Goal: Communication & Community: Answer question/provide support

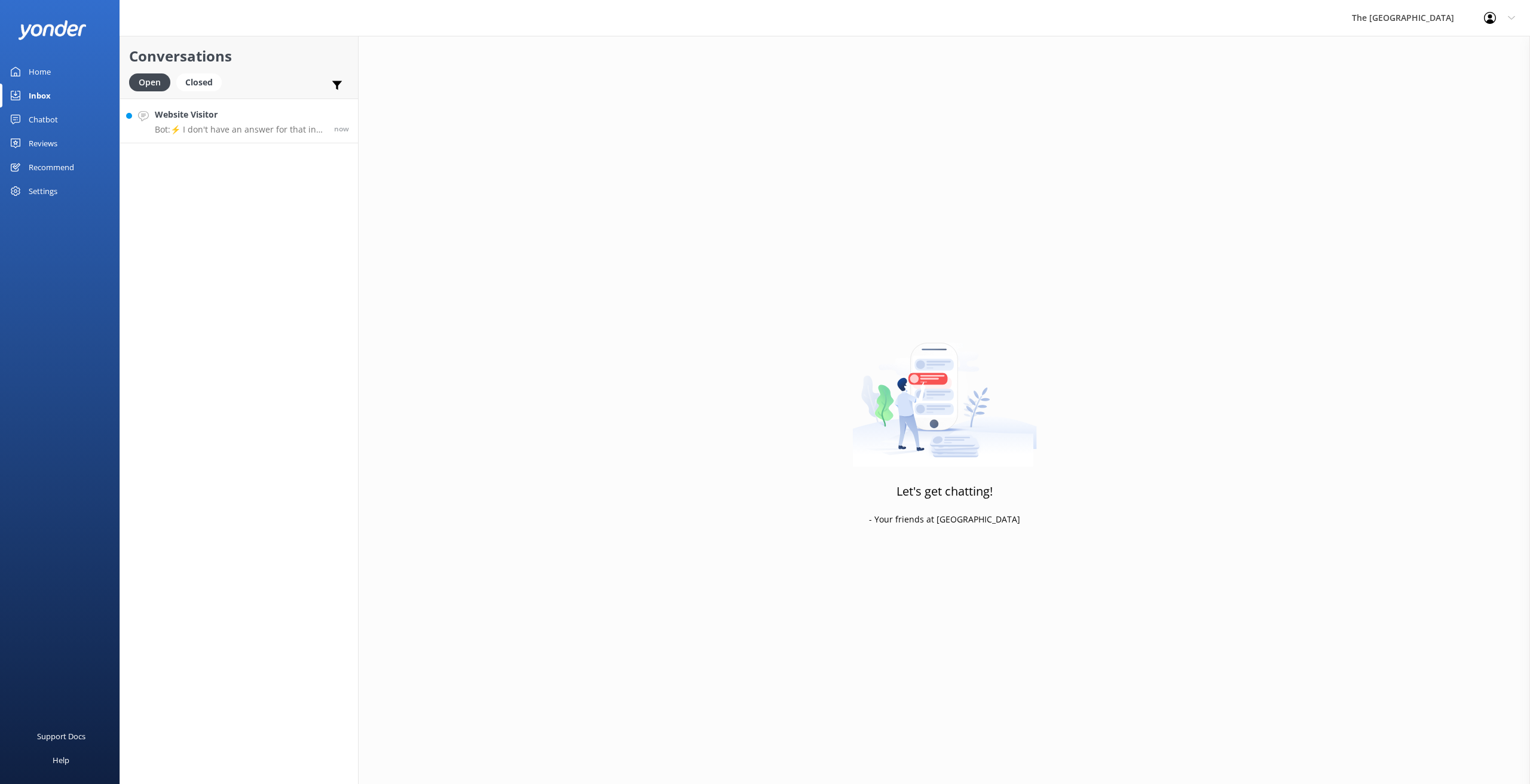
click at [269, 131] on p "Bot: ⚡ I don't have an answer for that in my knowledge base. Please try and rep…" at bounding box center [240, 130] width 170 height 11
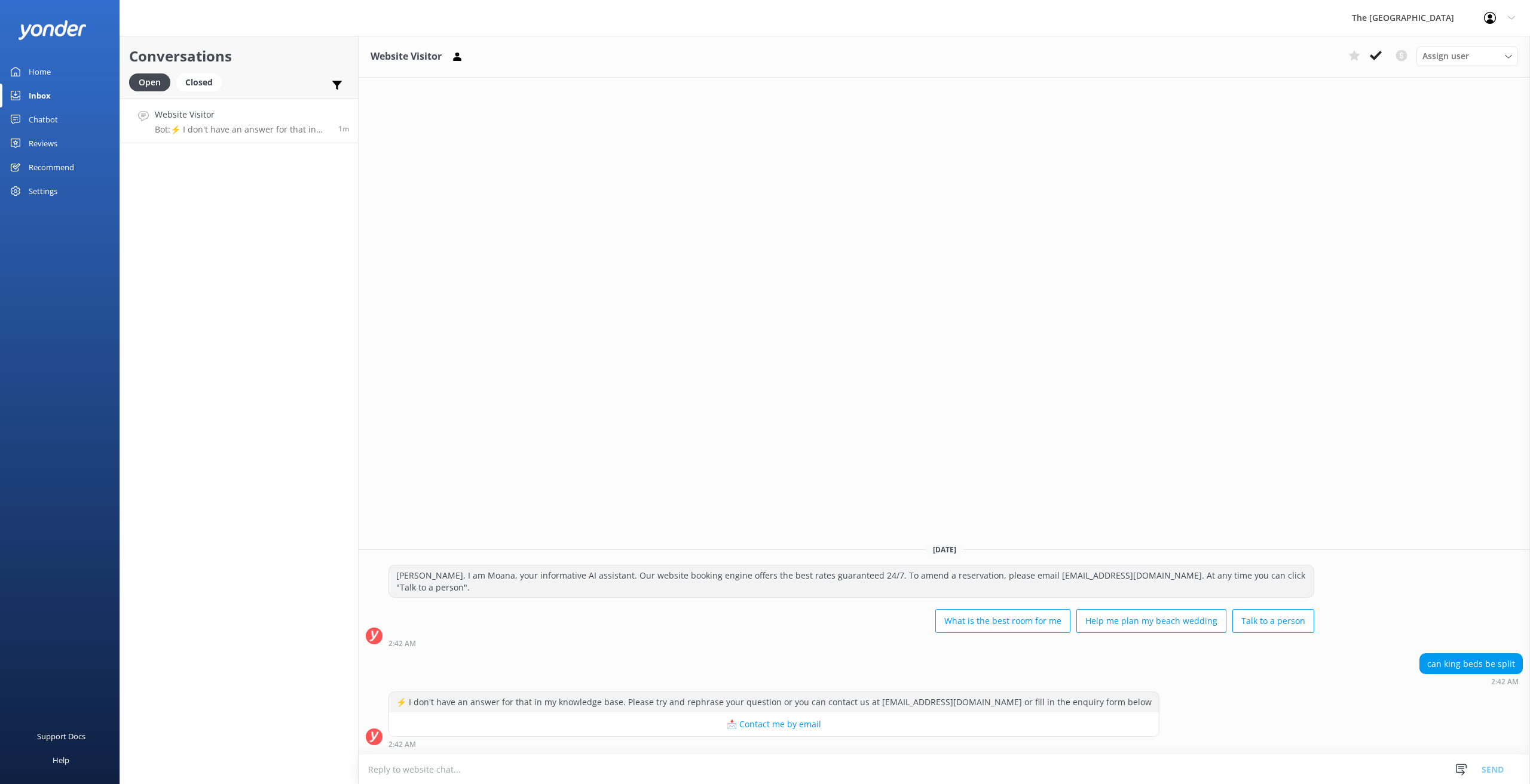
click at [456, 767] on textarea at bounding box center [944, 769] width 1171 height 29
type textarea "k"
type textarea "[PERSON_NAME]. This is Anollyn. How may I help you [DATE]?"
click at [1493, 767] on button "Send" at bounding box center [1492, 769] width 45 height 30
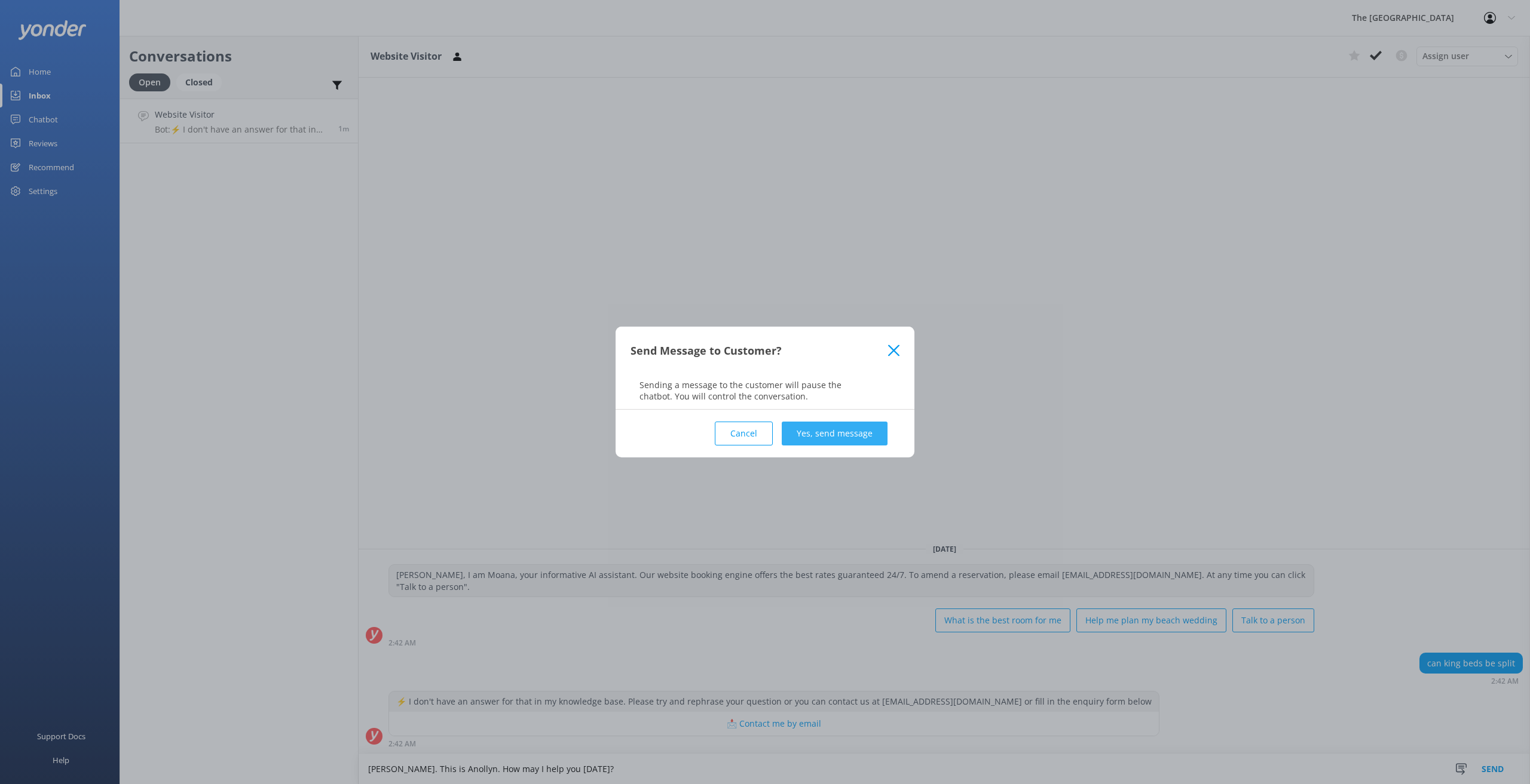
click at [853, 439] on button "Yes, send message" at bounding box center [834, 433] width 106 height 24
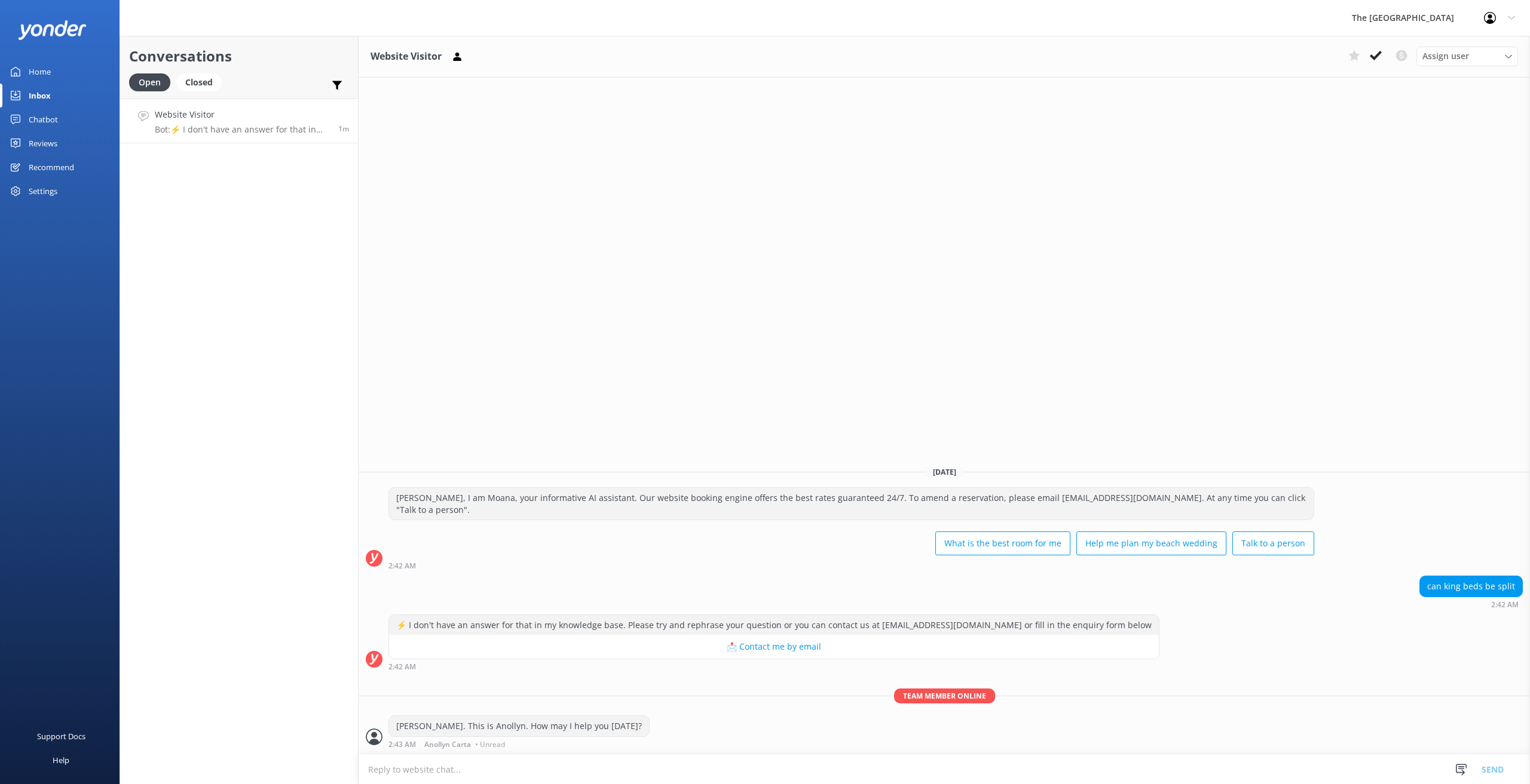
click at [498, 772] on textarea at bounding box center [944, 769] width 1171 height 29
type textarea "M"
type textarea "Please provide us your complete name and confirmation number so I can pull up y…"
click at [1499, 772] on button "Send" at bounding box center [1492, 769] width 45 height 30
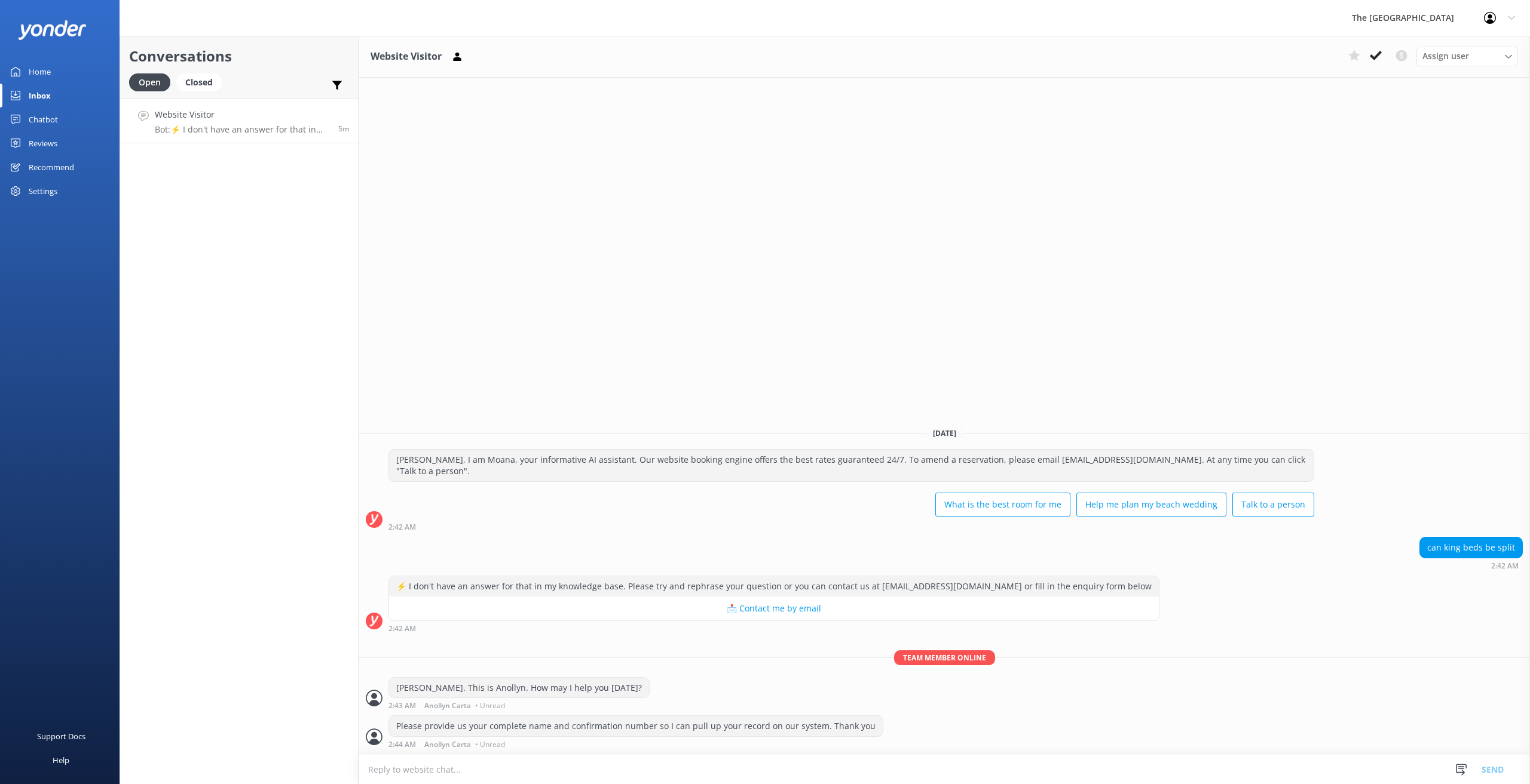
click at [456, 776] on textarea at bounding box center [944, 769] width 1171 height 29
click at [453, 772] on textarea at bounding box center [944, 769] width 1171 height 29
paste textarea "GUESTCHAT As I am not getting any response, I will now close this chatbox. Plea…"
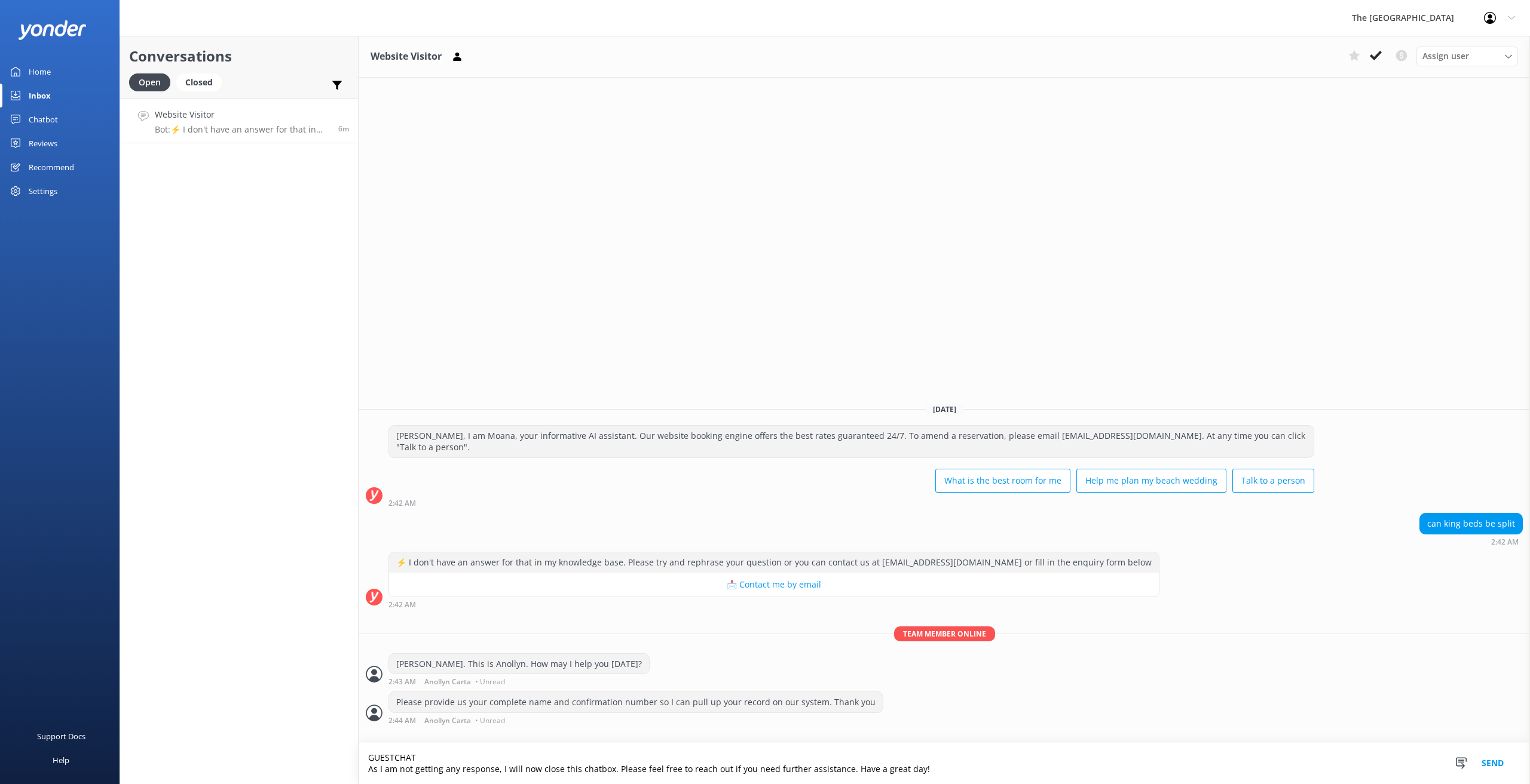
click at [369, 762] on textarea "GUESTCHAT As I am not getting any response, I will now close this chatbox. Plea…" at bounding box center [944, 764] width 1171 height 42
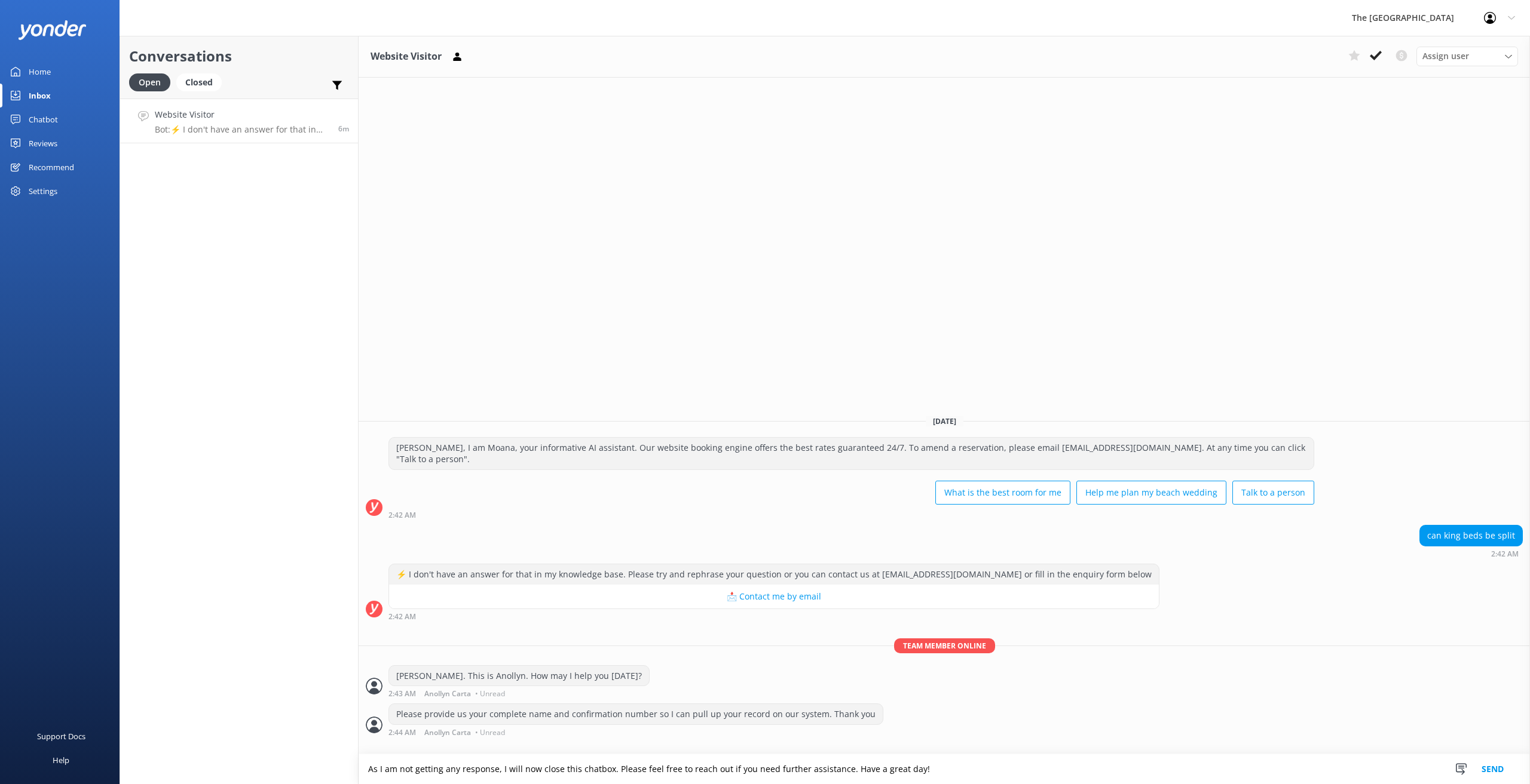
click at [593, 758] on textarea "As I am not getting any response, I will now close this chatbox. Please feel fr…" at bounding box center [944, 769] width 1171 height 30
type textarea "As I am not getting any response, I will now close this chat box. Please feel f…"
click at [1489, 766] on button "Send" at bounding box center [1492, 769] width 45 height 30
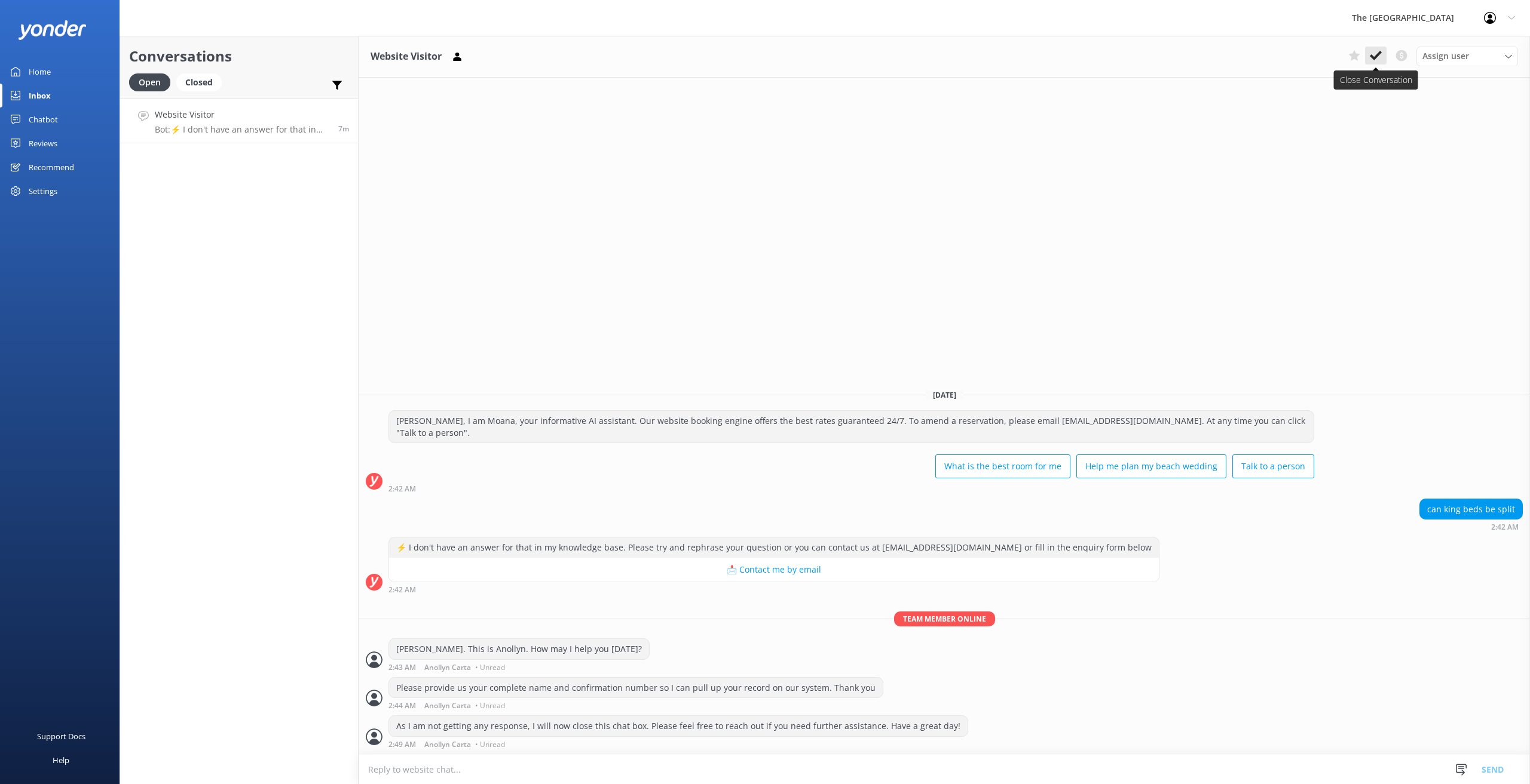
click at [1374, 54] on icon at bounding box center [1375, 55] width 12 height 12
click at [1374, 54] on div "Assign user Rarotongan Tata [PERSON_NAME] [PERSON_NAME] [PERSON_NAME] Vakalalab…" at bounding box center [1430, 56] width 174 height 19
